Goal: Communication & Community: Answer question/provide support

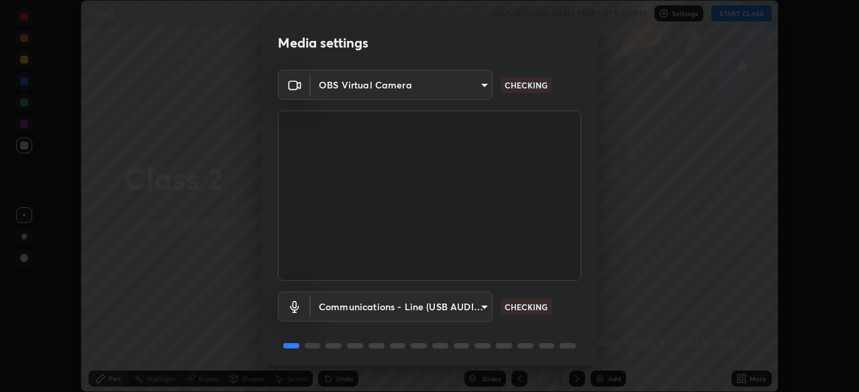
scroll to position [48, 0]
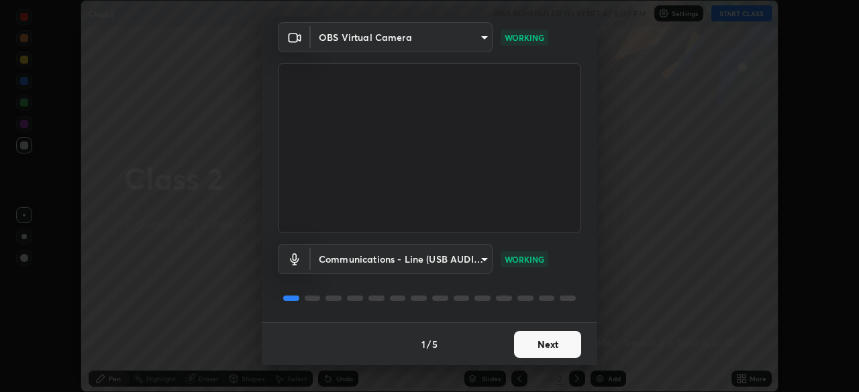
click at [535, 345] on button "Next" at bounding box center [547, 344] width 67 height 27
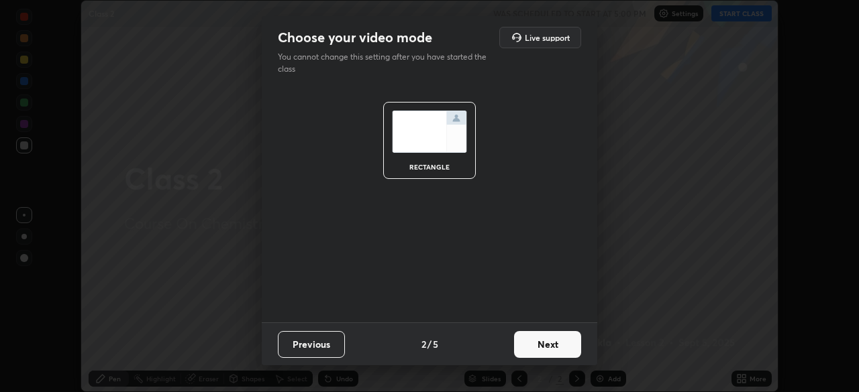
scroll to position [0, 0]
click at [535, 345] on button "Next" at bounding box center [547, 344] width 67 height 27
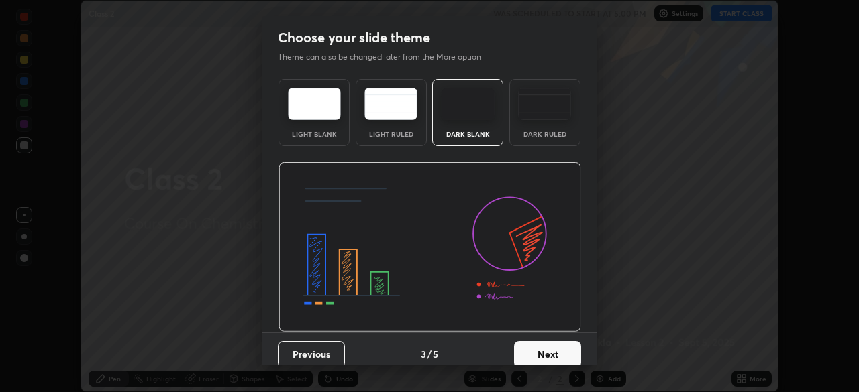
click at [535, 345] on button "Next" at bounding box center [547, 354] width 67 height 27
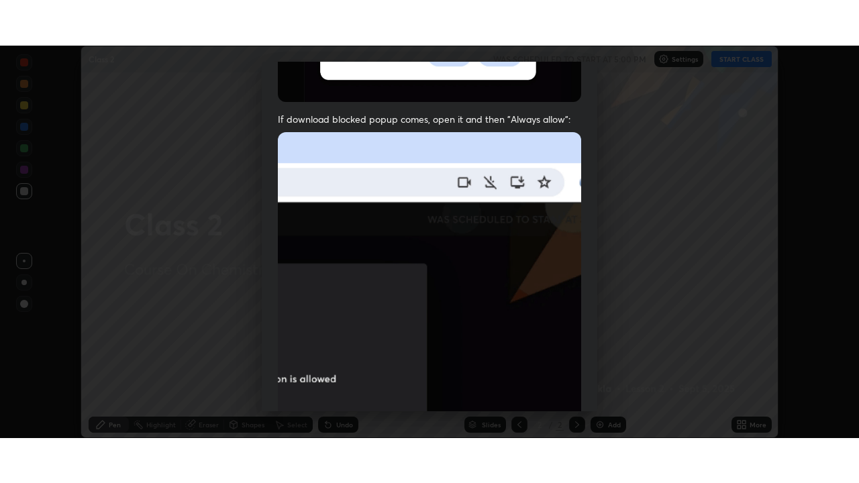
scroll to position [321, 0]
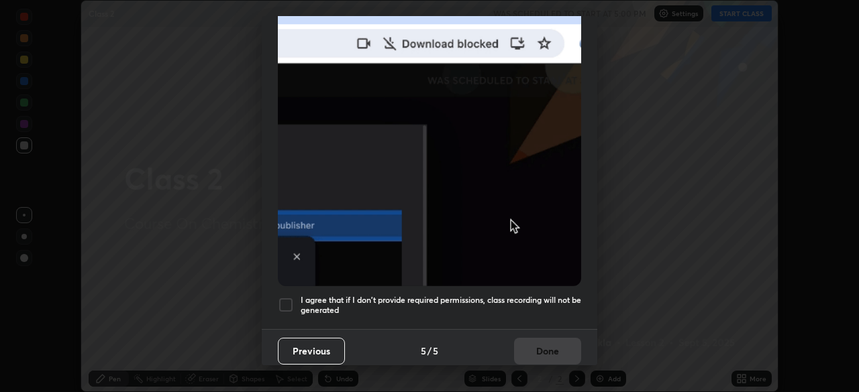
click at [280, 301] on div at bounding box center [286, 305] width 16 height 16
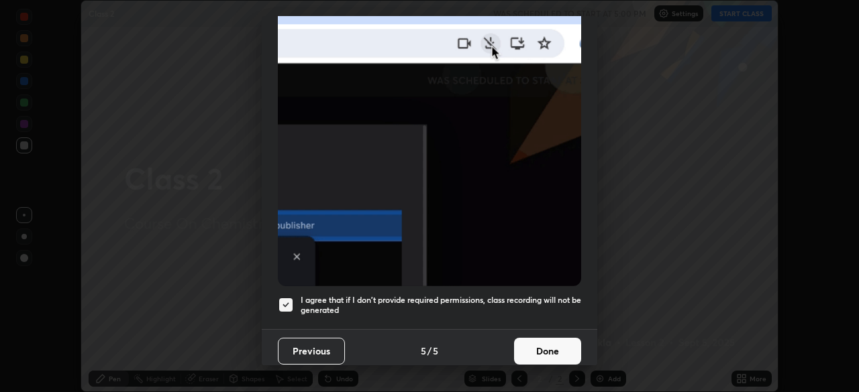
click at [529, 338] on button "Done" at bounding box center [547, 351] width 67 height 27
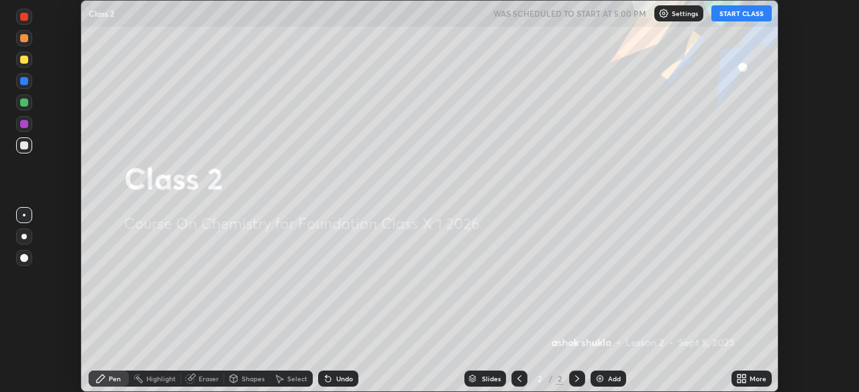
click at [730, 13] on button "START CLASS" at bounding box center [741, 13] width 60 height 16
click at [745, 379] on icon at bounding box center [741, 379] width 11 height 11
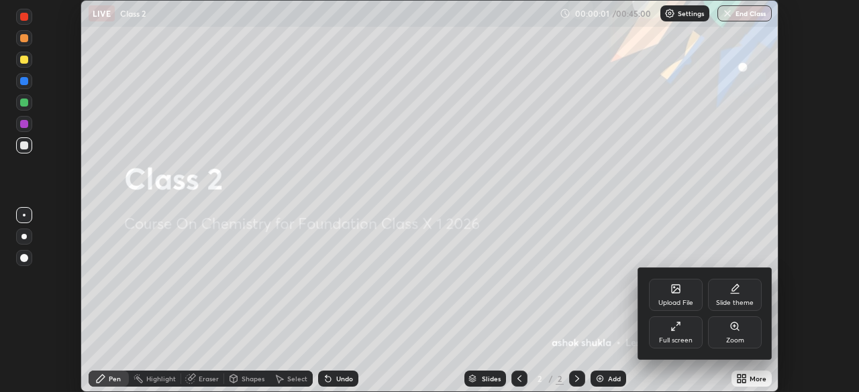
click at [684, 338] on div "Full screen" at bounding box center [676, 340] width 34 height 7
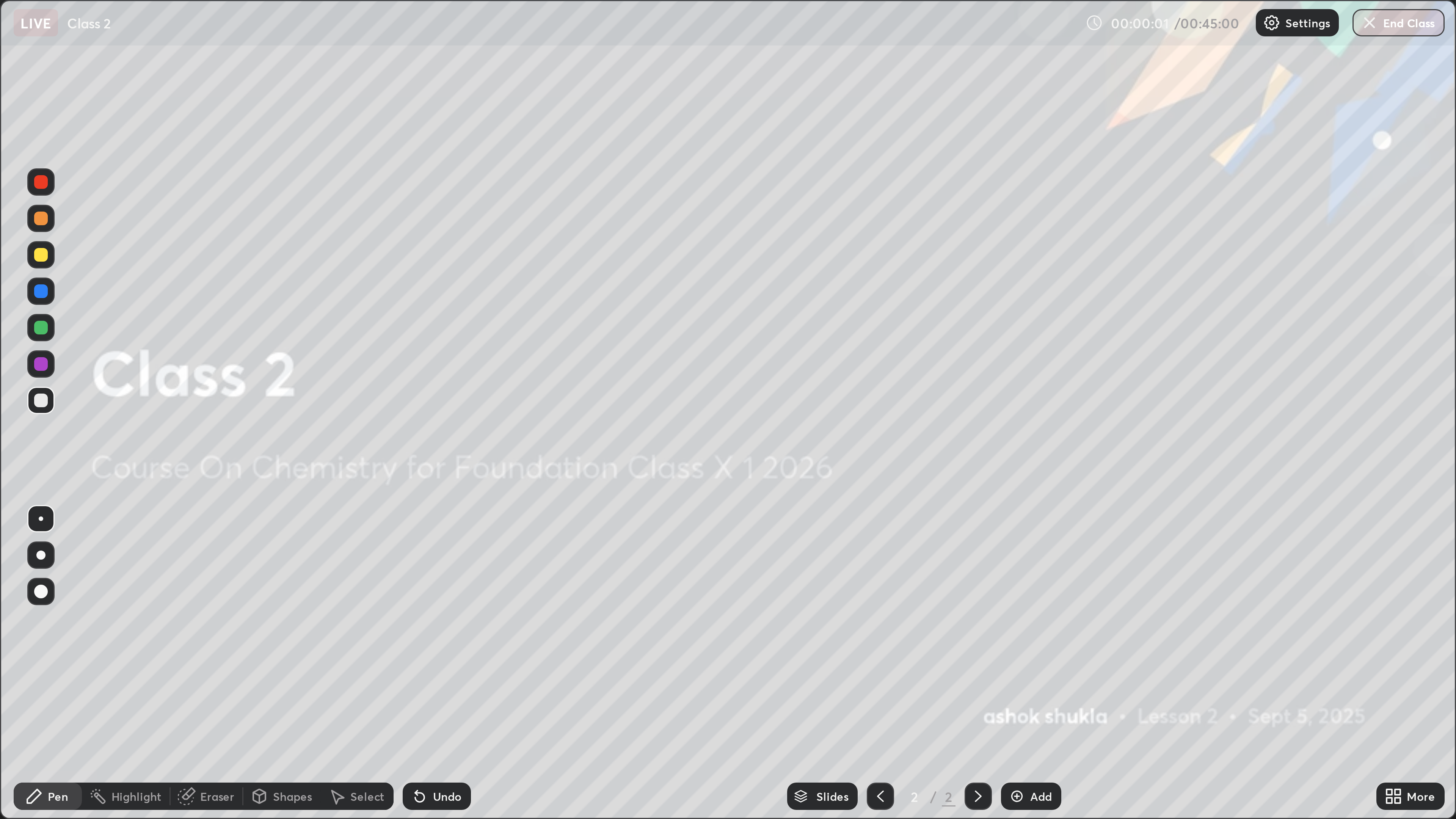
scroll to position [273, 486]
click at [338, 222] on img at bounding box center [339, 265] width 6 height 6
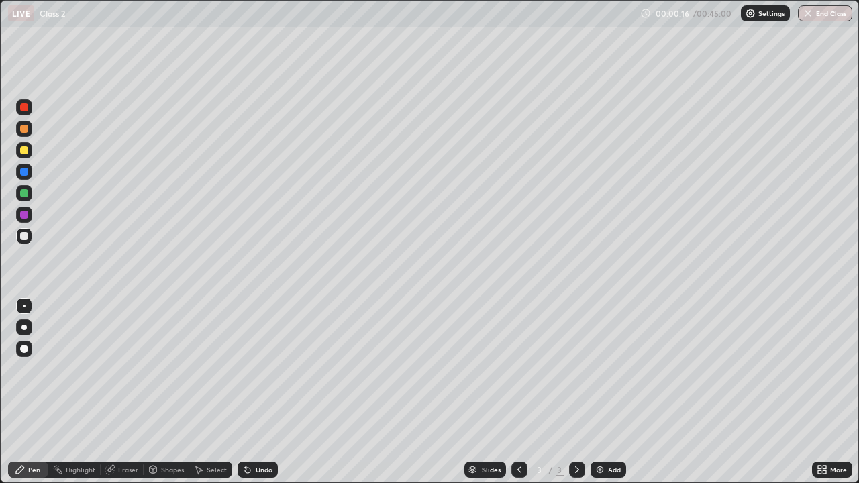
click at [339, 392] on div "Slides 3 / 3 Add" at bounding box center [545, 469] width 534 height 27
click at [116, 392] on div "Eraser" at bounding box center [122, 470] width 43 height 16
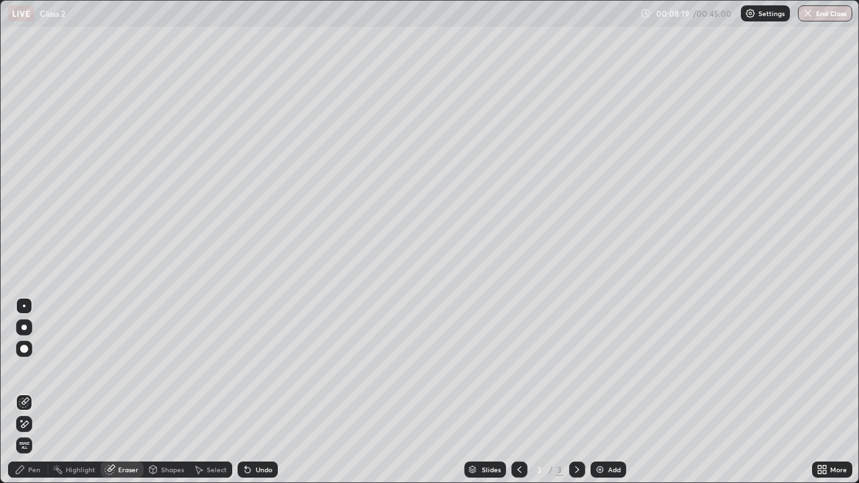
click at [33, 392] on div "Pen" at bounding box center [34, 469] width 12 height 7
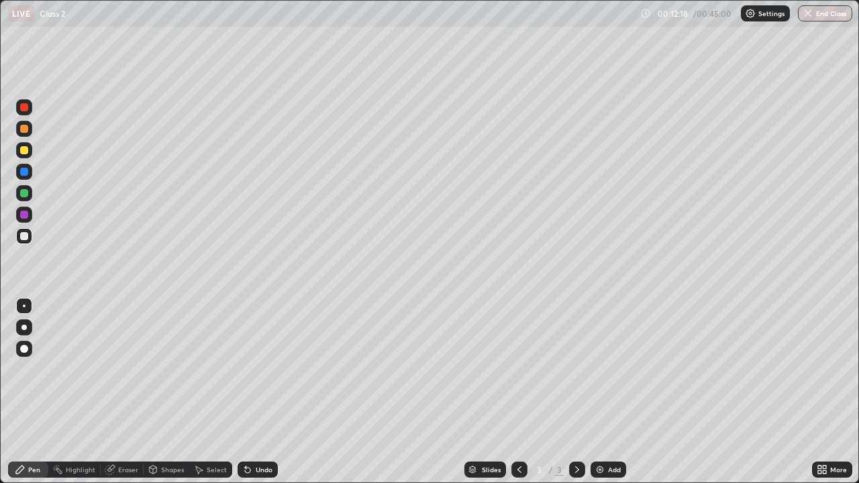
click at [598, 392] on img at bounding box center [599, 469] width 11 height 11
click at [118, 392] on div "Eraser" at bounding box center [128, 469] width 20 height 7
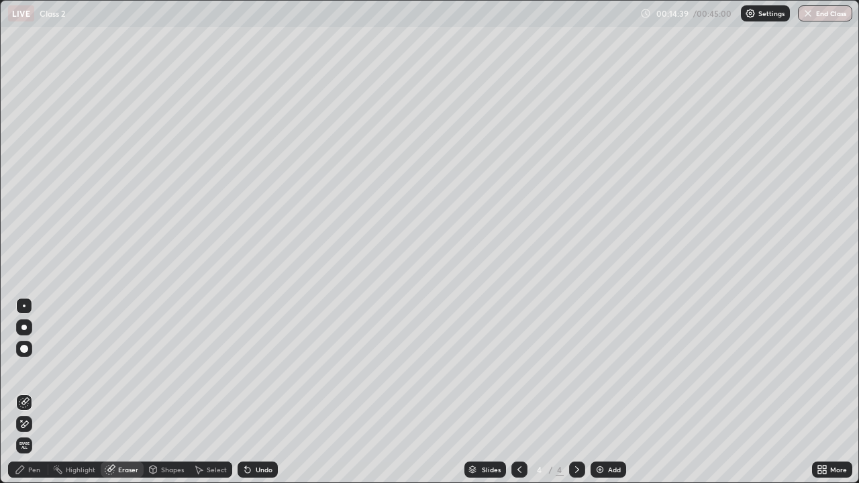
click at [36, 392] on div "Pen" at bounding box center [34, 469] width 12 height 7
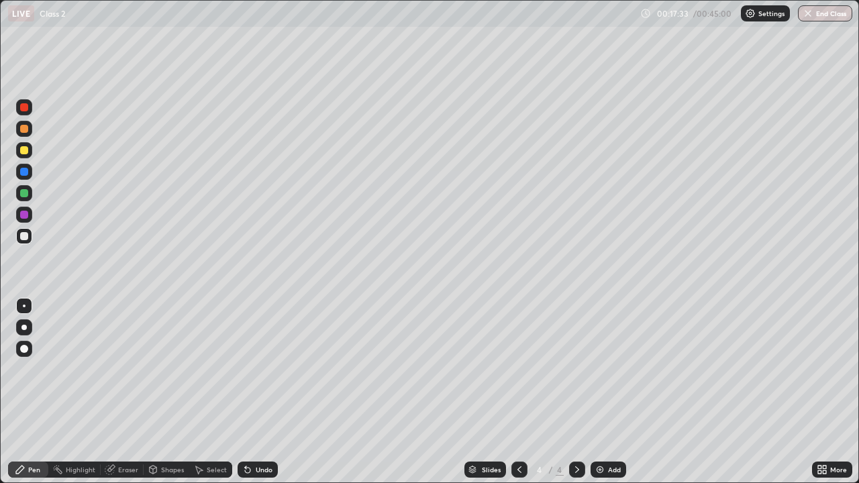
click at [595, 392] on img at bounding box center [599, 469] width 11 height 11
click at [596, 392] on img at bounding box center [599, 469] width 11 height 11
click at [117, 392] on div "Eraser" at bounding box center [122, 470] width 43 height 16
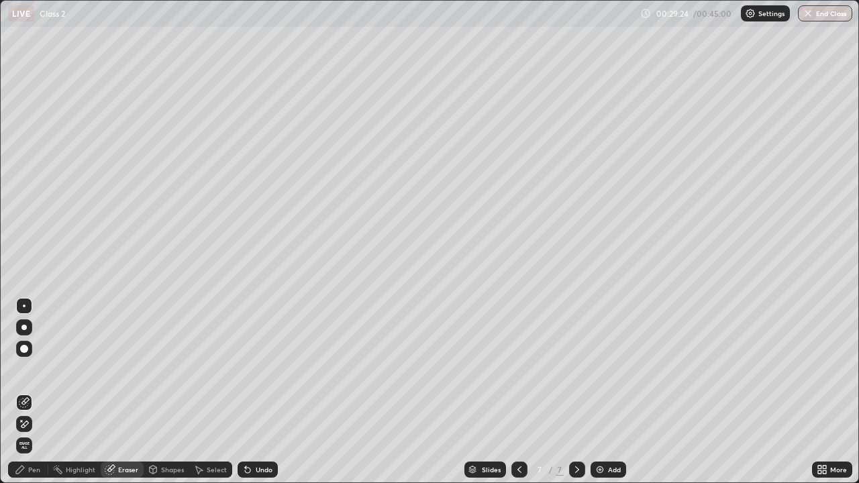
click at [30, 392] on div "Pen" at bounding box center [34, 469] width 12 height 7
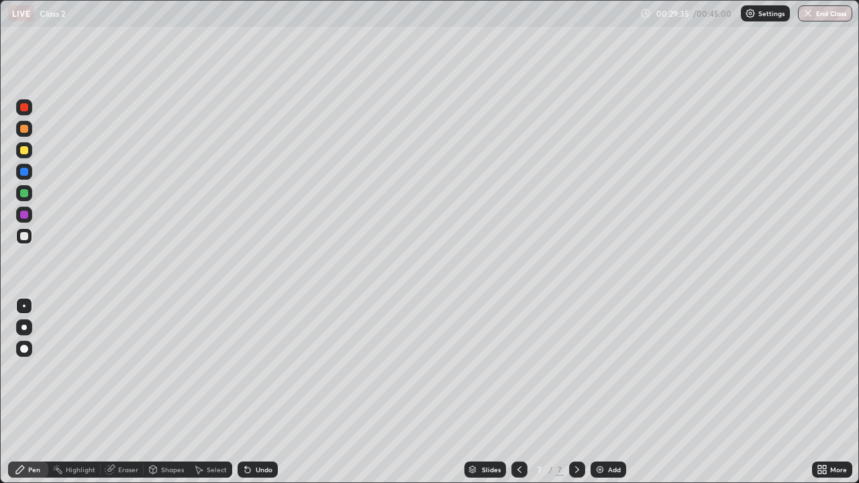
click at [118, 392] on div "Eraser" at bounding box center [128, 469] width 20 height 7
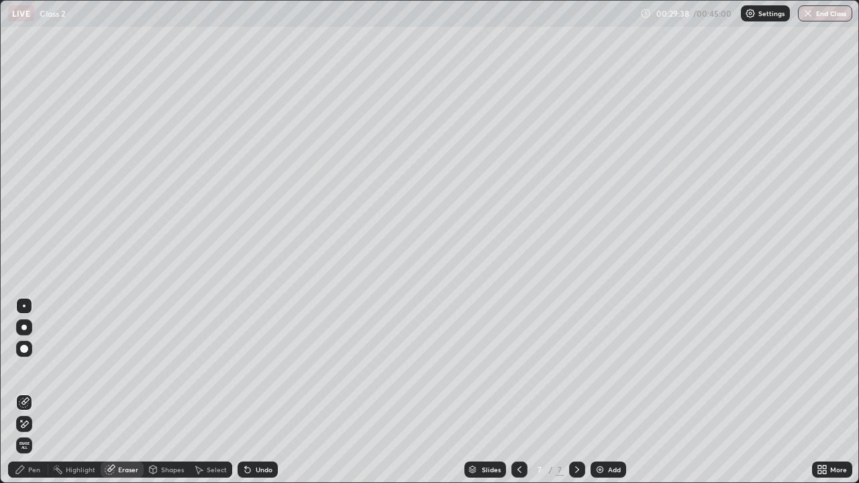
click at [30, 392] on div "Pen" at bounding box center [34, 469] width 12 height 7
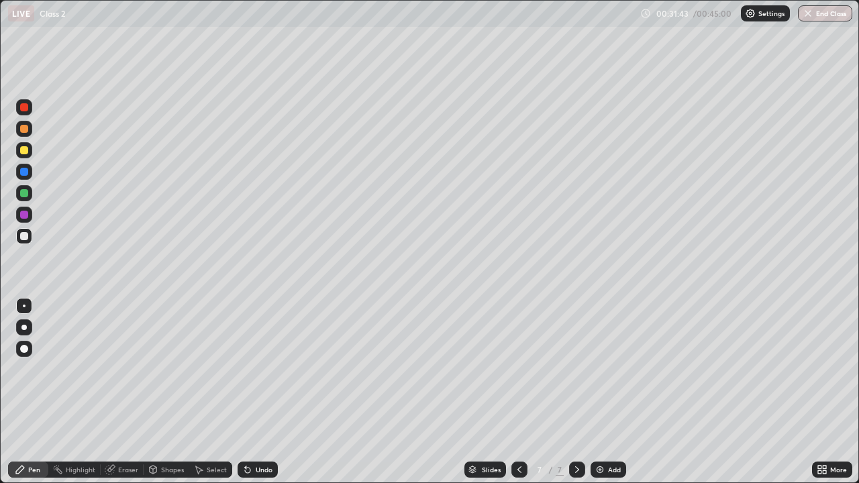
click at [118, 392] on div "Eraser" at bounding box center [128, 469] width 20 height 7
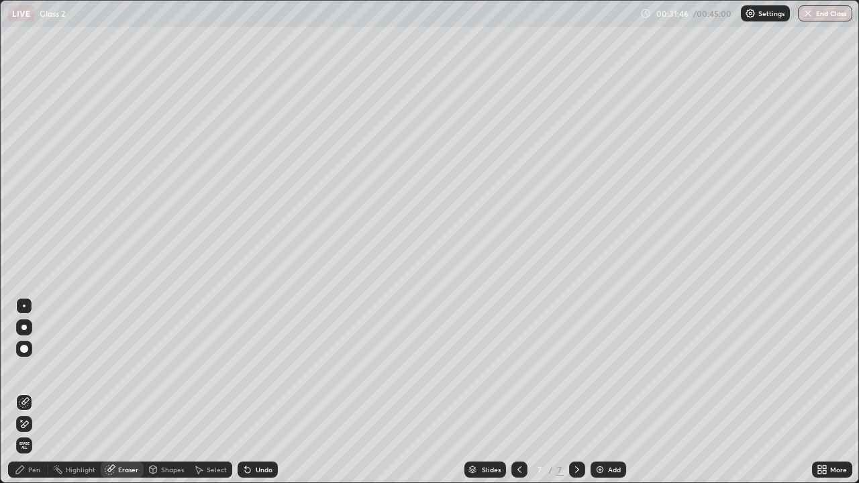
click at [36, 392] on div "Pen" at bounding box center [34, 469] width 12 height 7
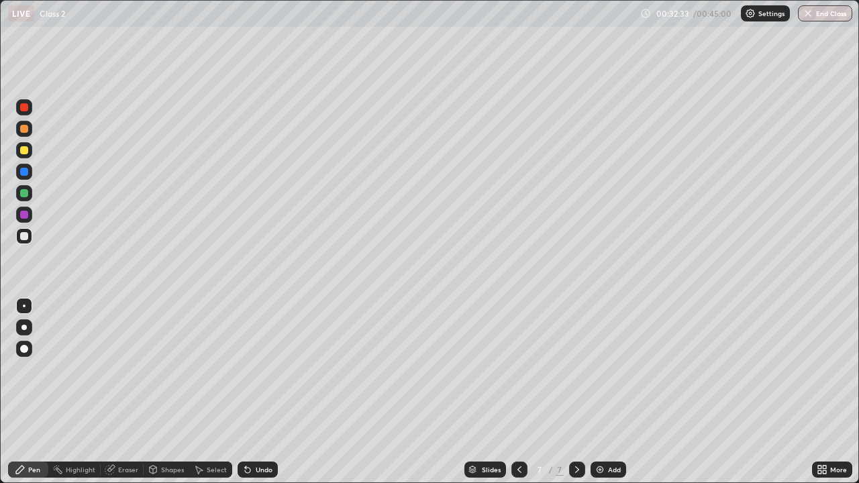
click at [118, 392] on div "Eraser" at bounding box center [128, 469] width 20 height 7
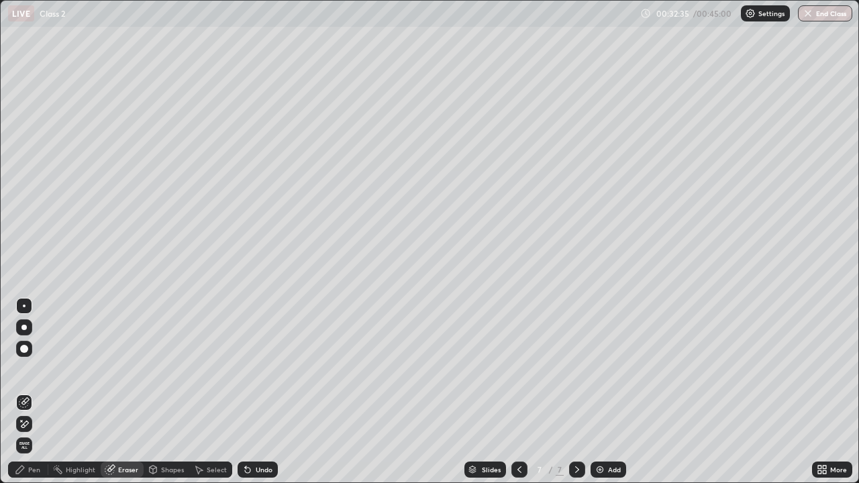
click at [33, 392] on div "Pen" at bounding box center [34, 469] width 12 height 7
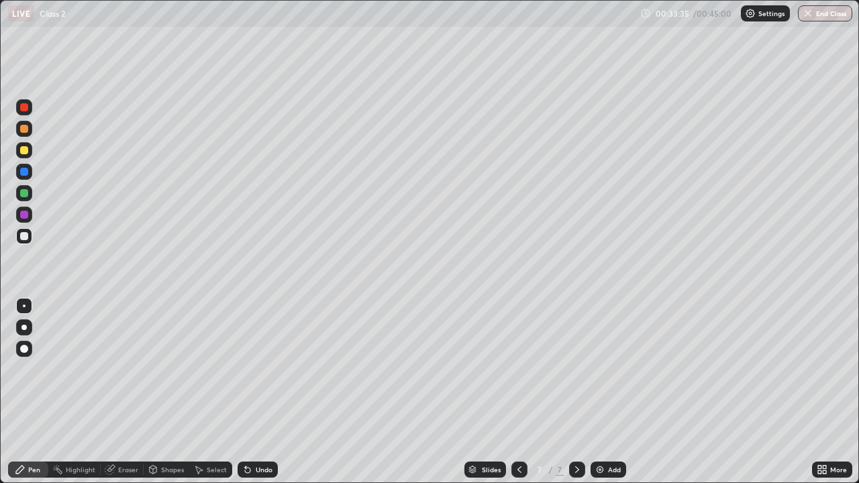
click at [806, 16] on img "button" at bounding box center [807, 13] width 11 height 11
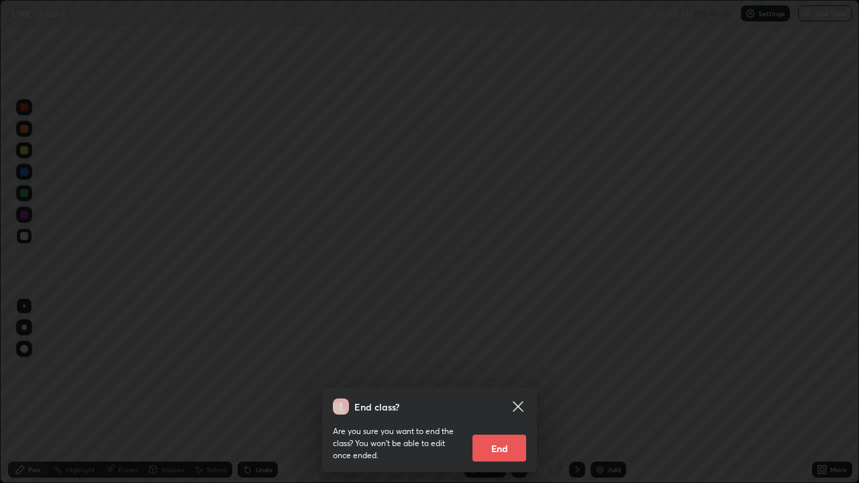
click at [502, 392] on button "End" at bounding box center [499, 448] width 54 height 27
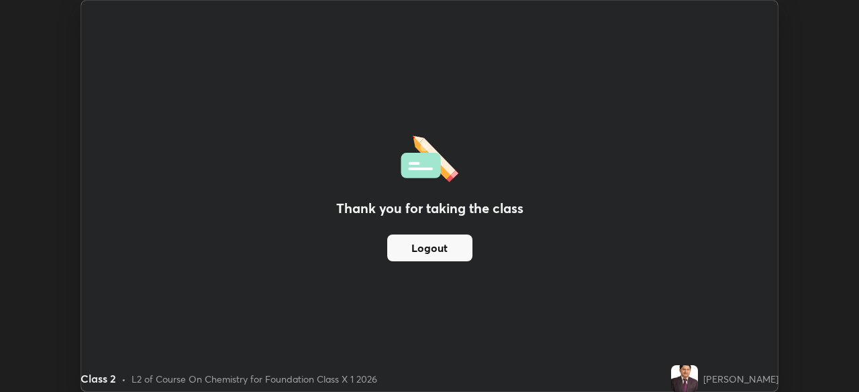
scroll to position [66691, 66225]
